Goal: Task Accomplishment & Management: Use online tool/utility

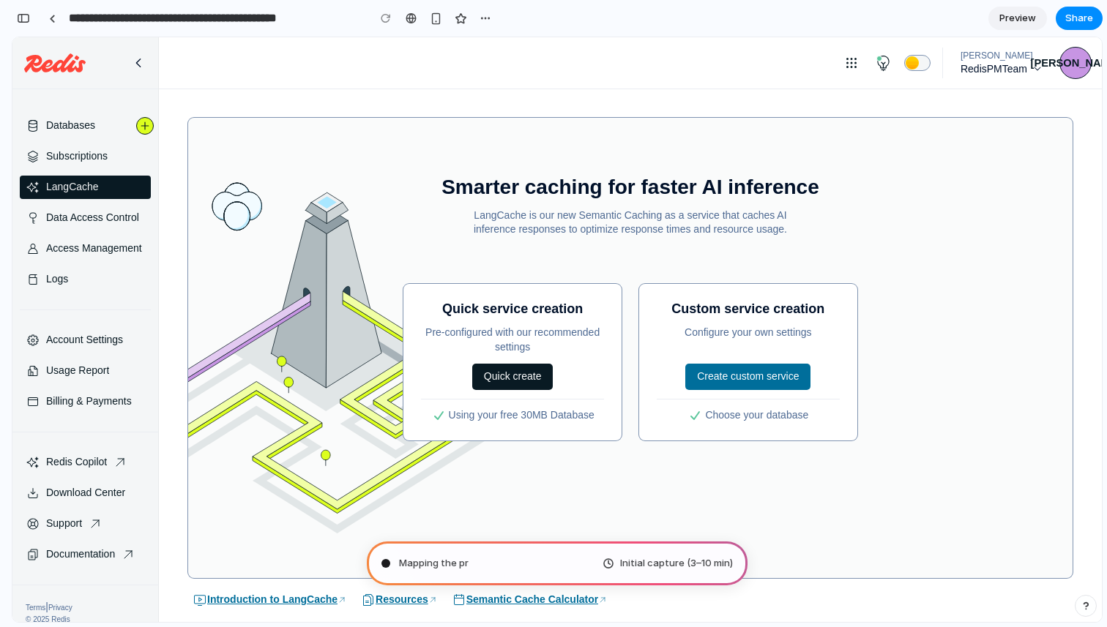
type input "**********"
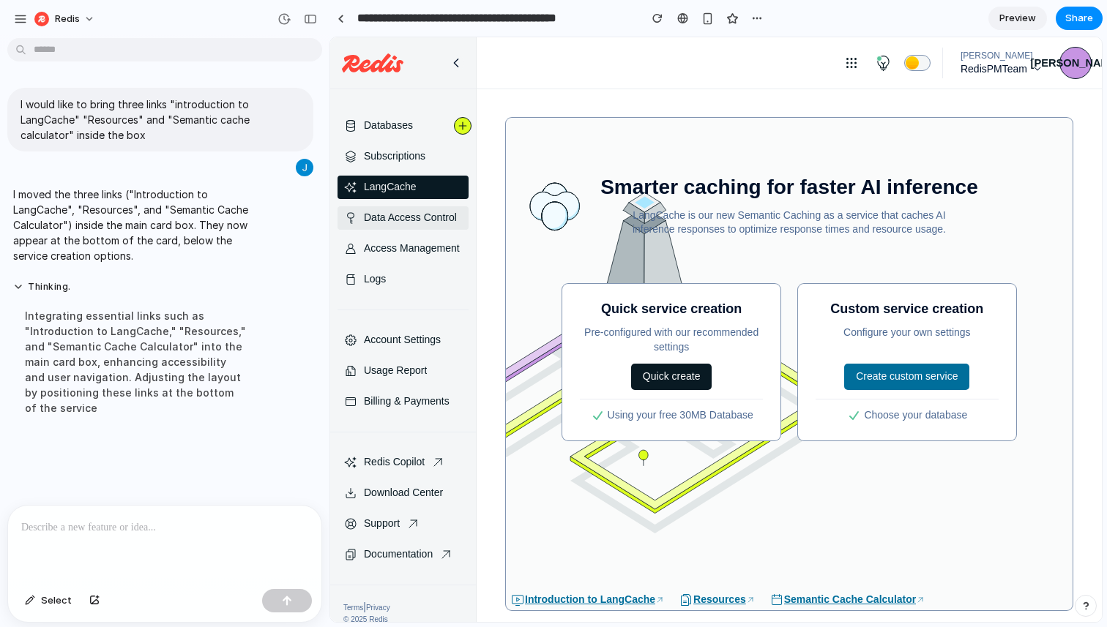
click at [430, 223] on span "Data access control" at bounding box center [410, 218] width 93 height 15
click at [418, 192] on li "LangCache" at bounding box center [403, 187] width 131 height 23
click at [420, 156] on span "Subscriptions" at bounding box center [395, 156] width 62 height 15
click at [406, 128] on span "Databases" at bounding box center [388, 126] width 49 height 15
click at [413, 281] on li "Logs" at bounding box center [403, 279] width 131 height 23
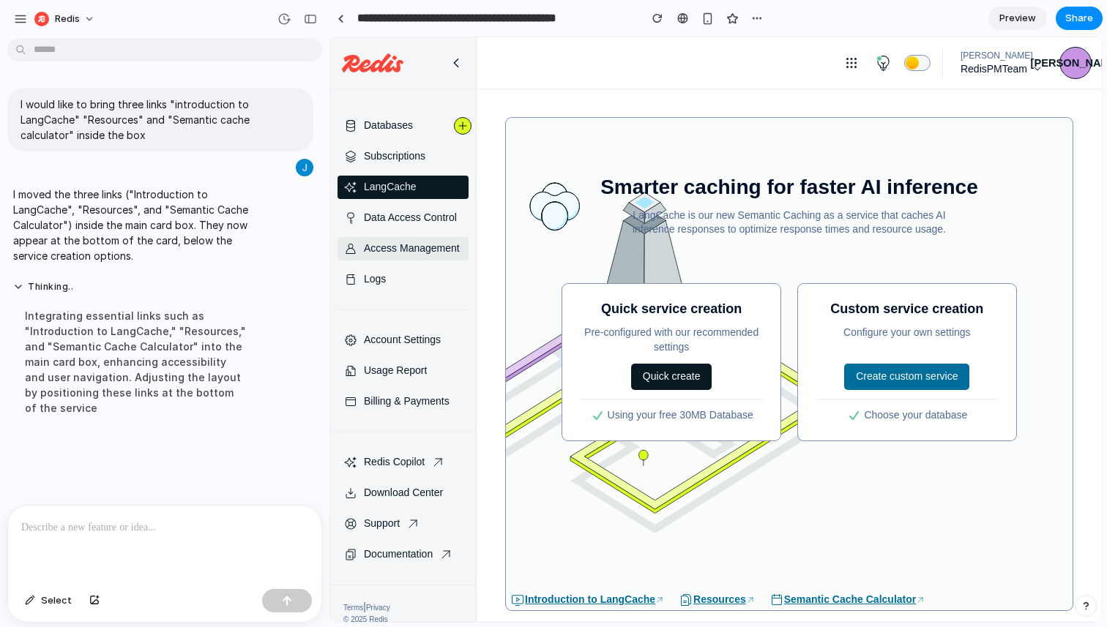
click at [406, 253] on span "Access management" at bounding box center [412, 249] width 96 height 15
click at [392, 219] on span "Data access control" at bounding box center [410, 218] width 93 height 15
click at [673, 381] on button "Quick create" at bounding box center [671, 377] width 81 height 26
click at [878, 379] on button "Create custom service" at bounding box center [906, 377] width 125 height 26
click at [686, 387] on button "Quick create" at bounding box center [671, 377] width 81 height 26
